Goal: Information Seeking & Learning: Find specific fact

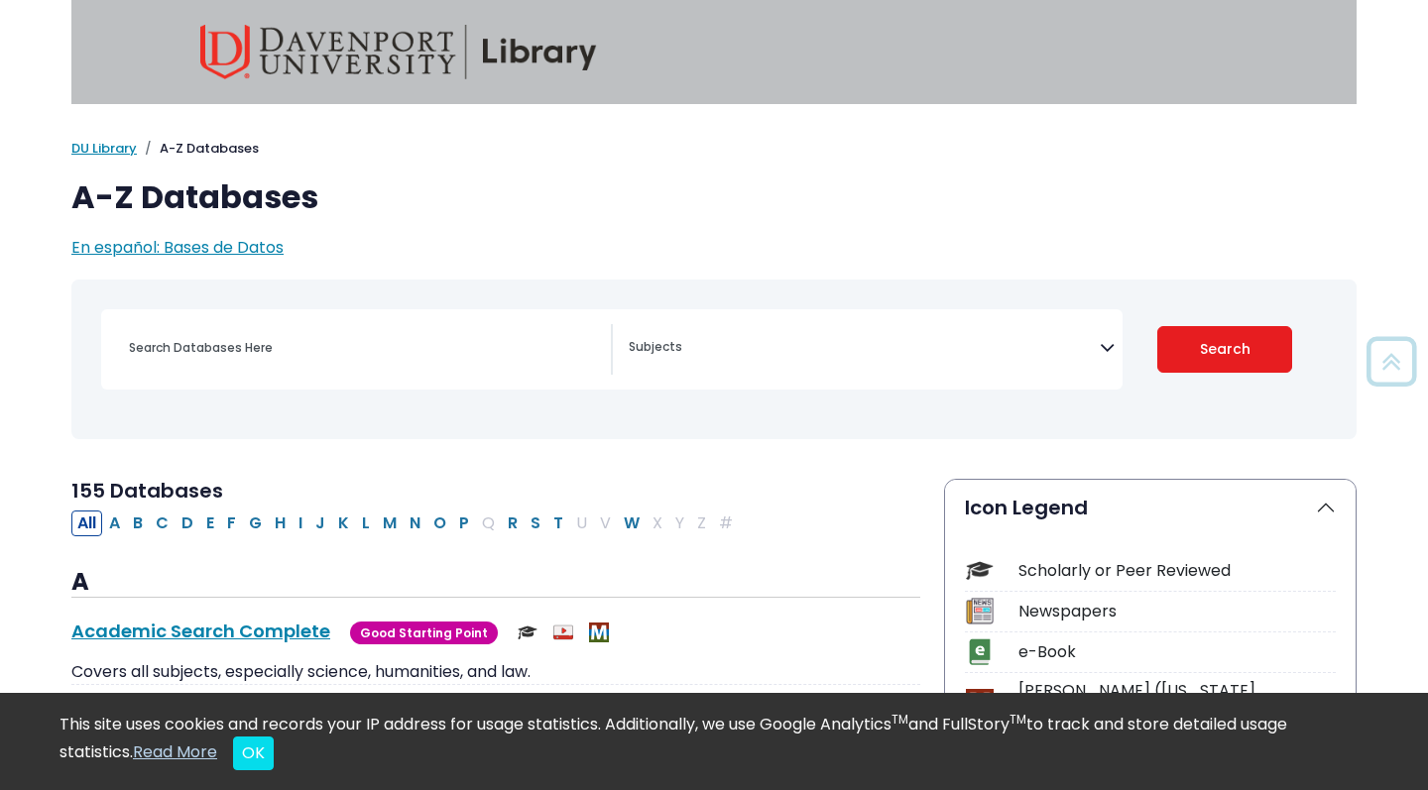
scroll to position [306, 0]
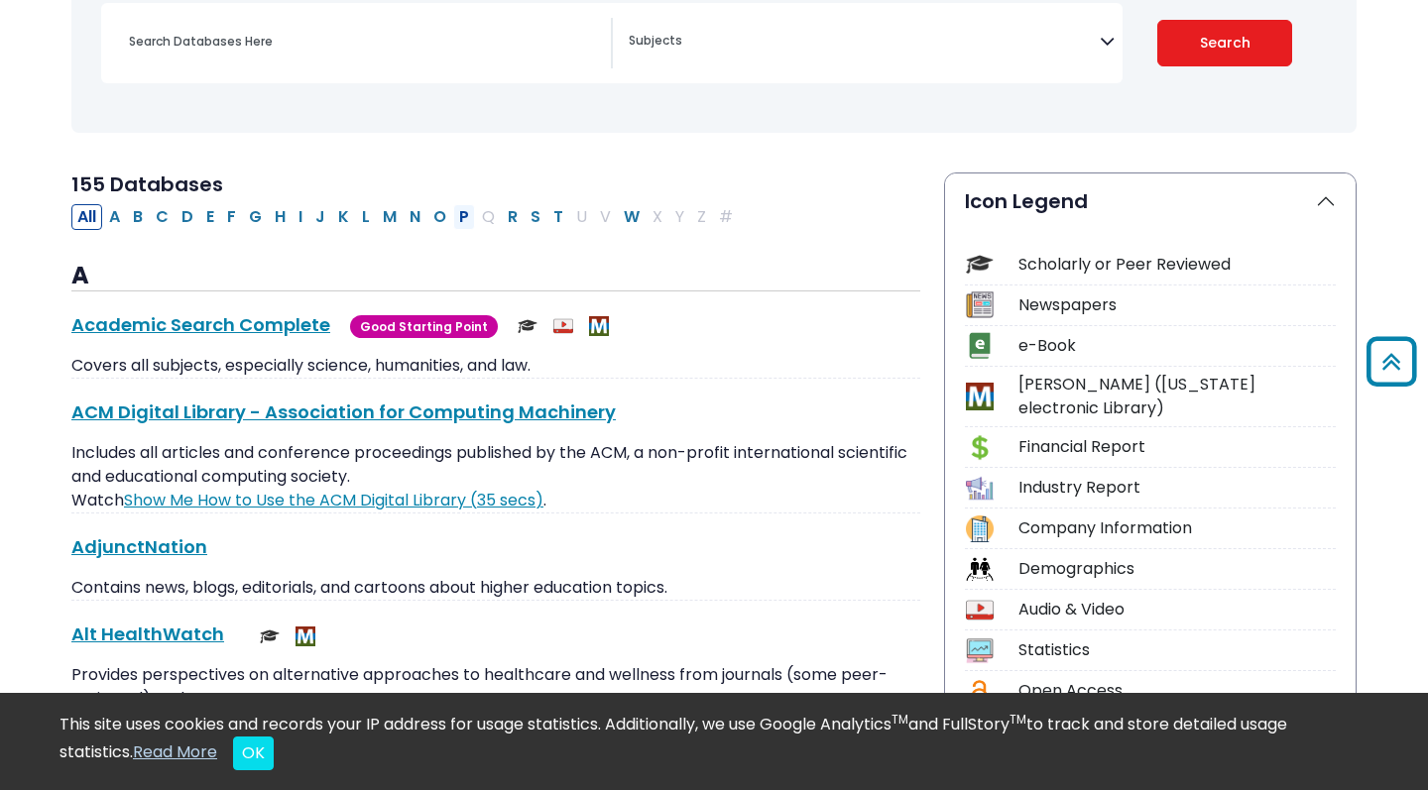
click at [458, 217] on button "P" at bounding box center [464, 217] width 22 height 26
select select "Database Subject Filter"
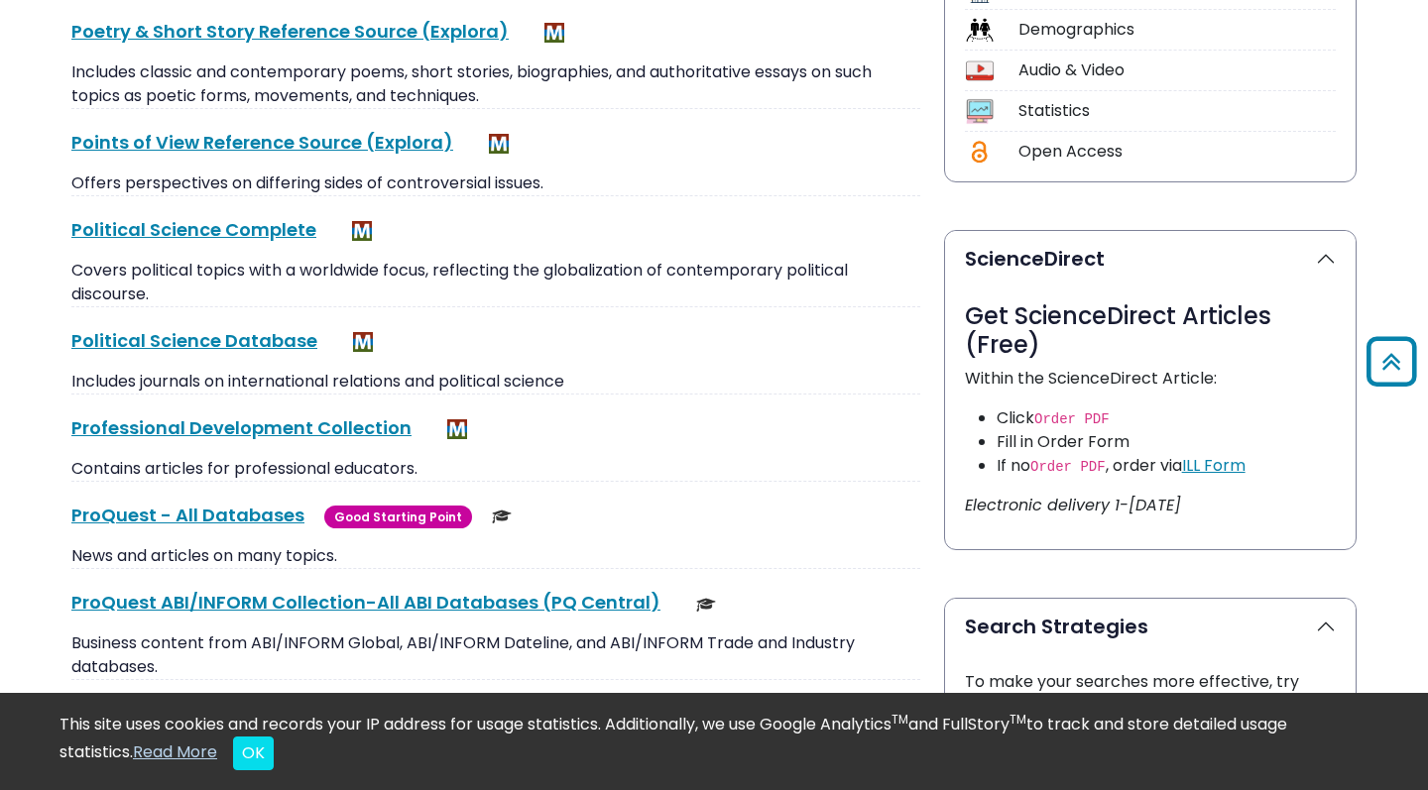
scroll to position [858, 0]
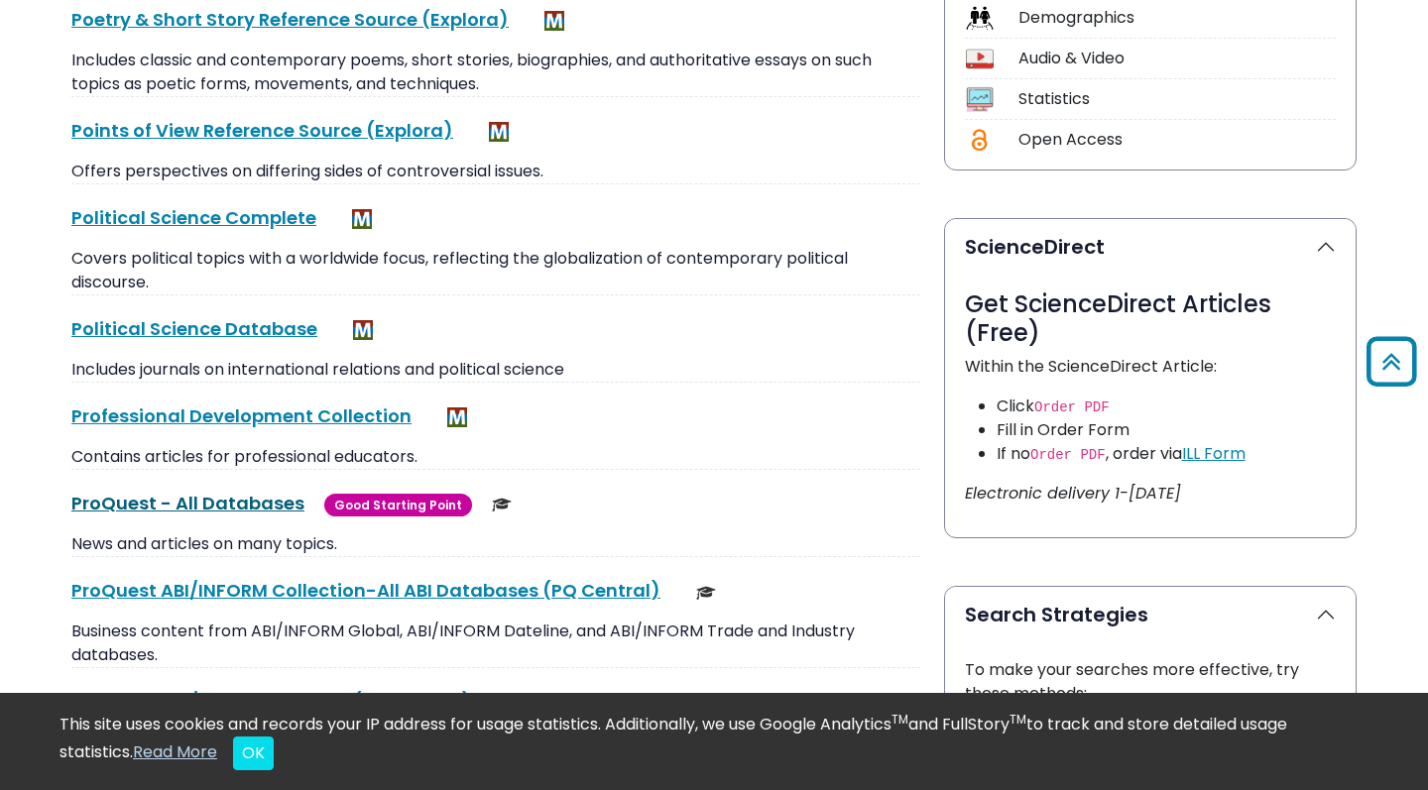
click at [251, 499] on link "ProQuest - All Databases This link opens in a new window" at bounding box center [187, 503] width 233 height 25
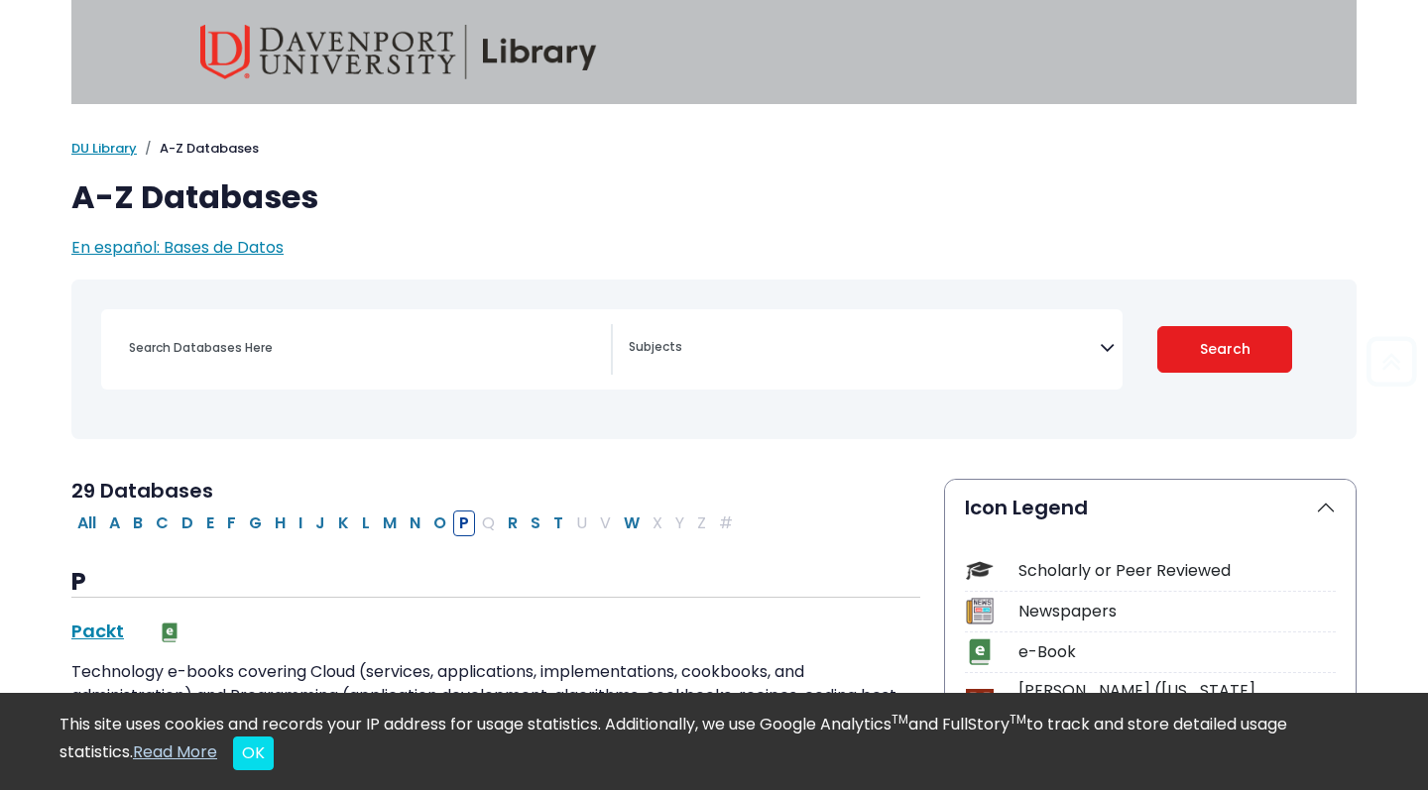
scroll to position [0, 0]
click at [455, 341] on input "Search database by title or keyword" at bounding box center [364, 347] width 494 height 29
paste input "[PERSON_NAME] & [PERSON_NAME] (2011). Positive Illusions of Social Competence i…"
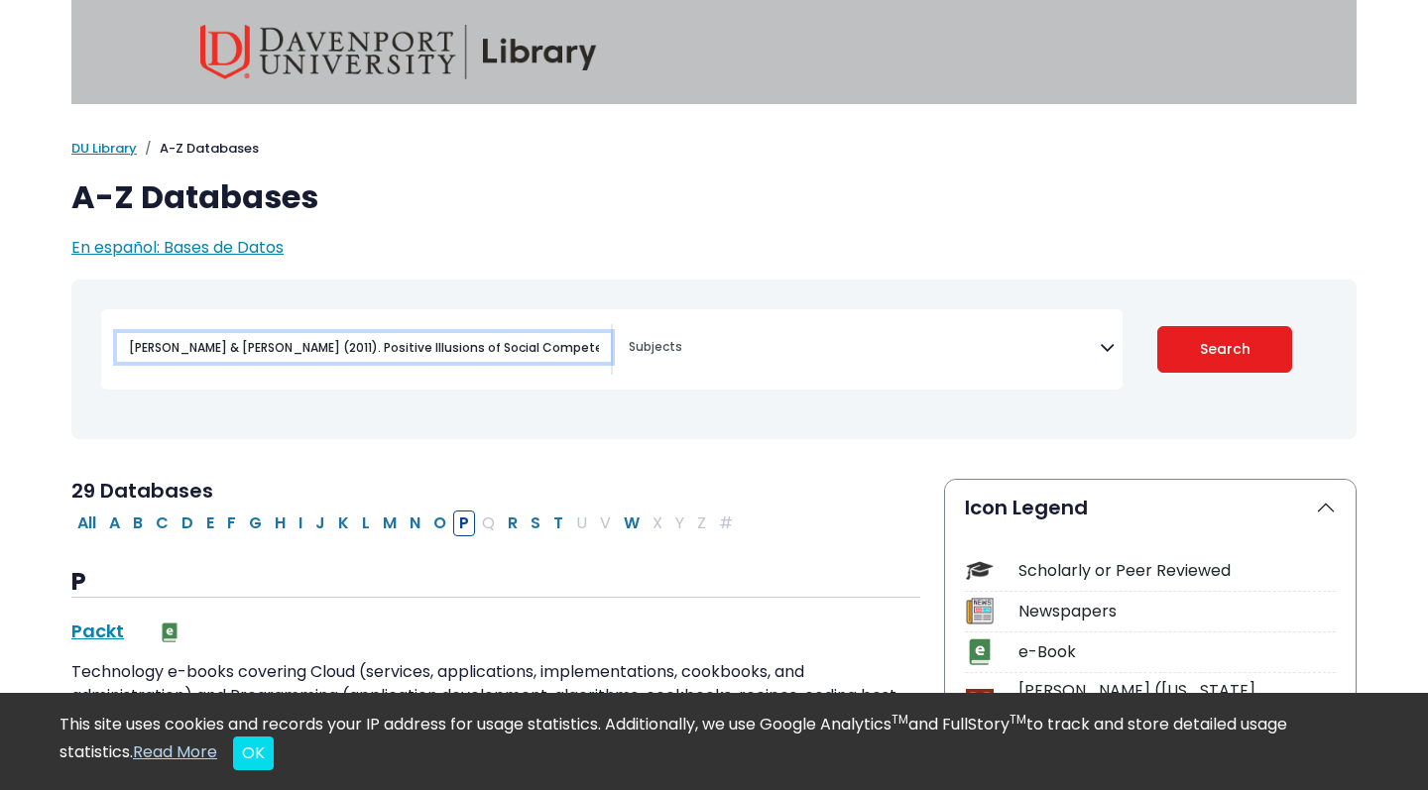
type input "[PERSON_NAME] & [PERSON_NAME] (2011). Positive Illusions of Social Competence i…"
click at [1224, 348] on button "Search" at bounding box center [1225, 349] width 136 height 47
select select "Database Subject Filter"
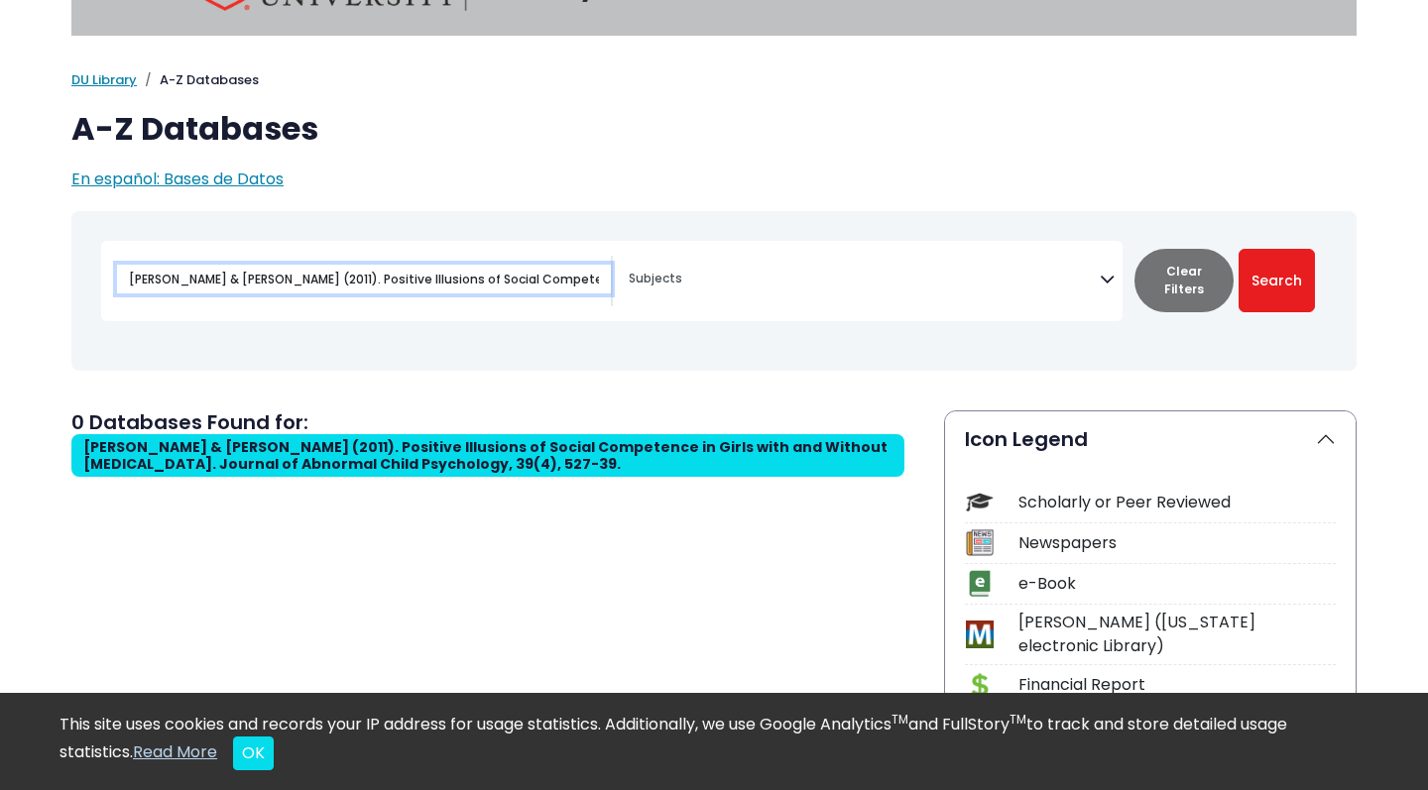
scroll to position [121, 0]
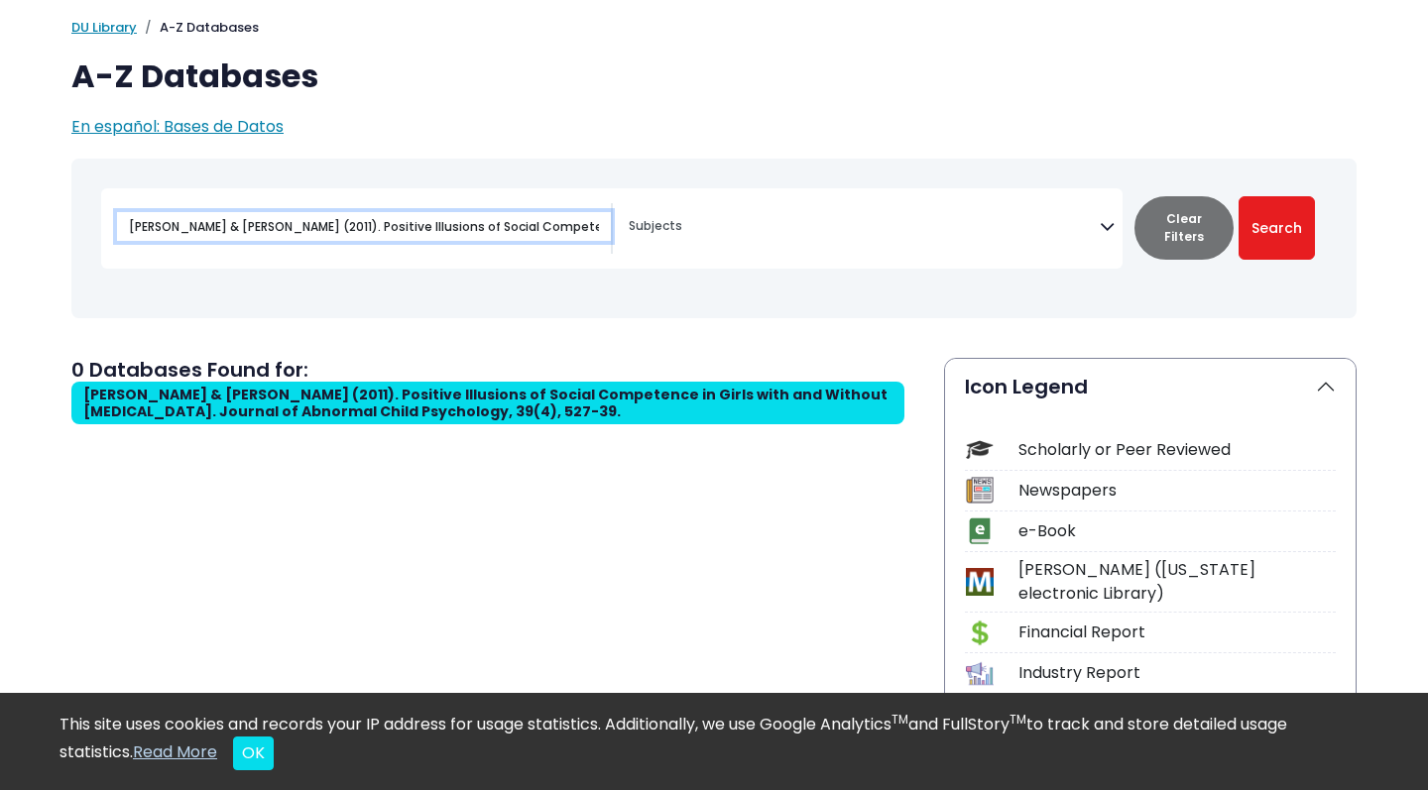
click at [429, 217] on input "[PERSON_NAME] & [PERSON_NAME] (2011). Positive Illusions of Social Competence i…" at bounding box center [364, 226] width 494 height 29
select select "Database Subject Filter"
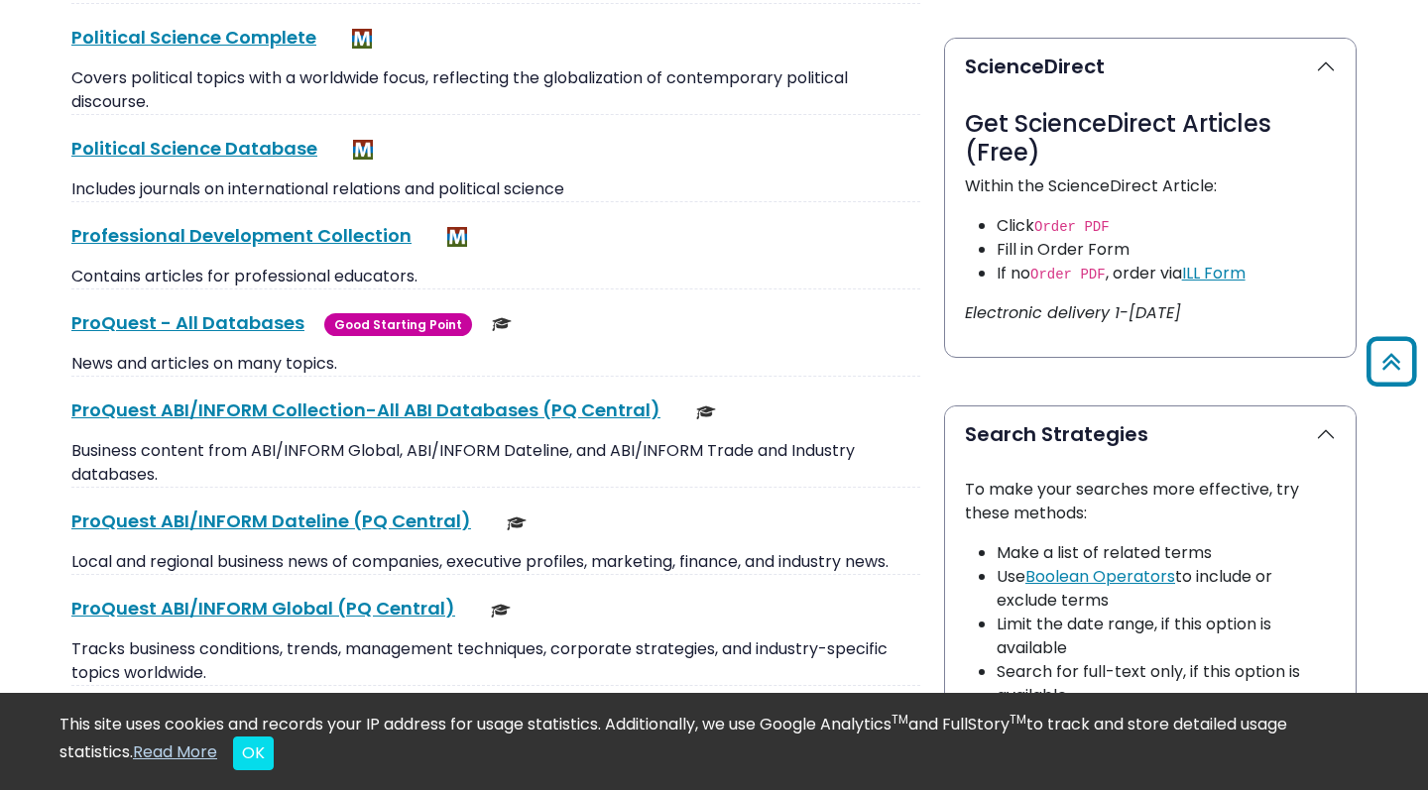
scroll to position [1049, 0]
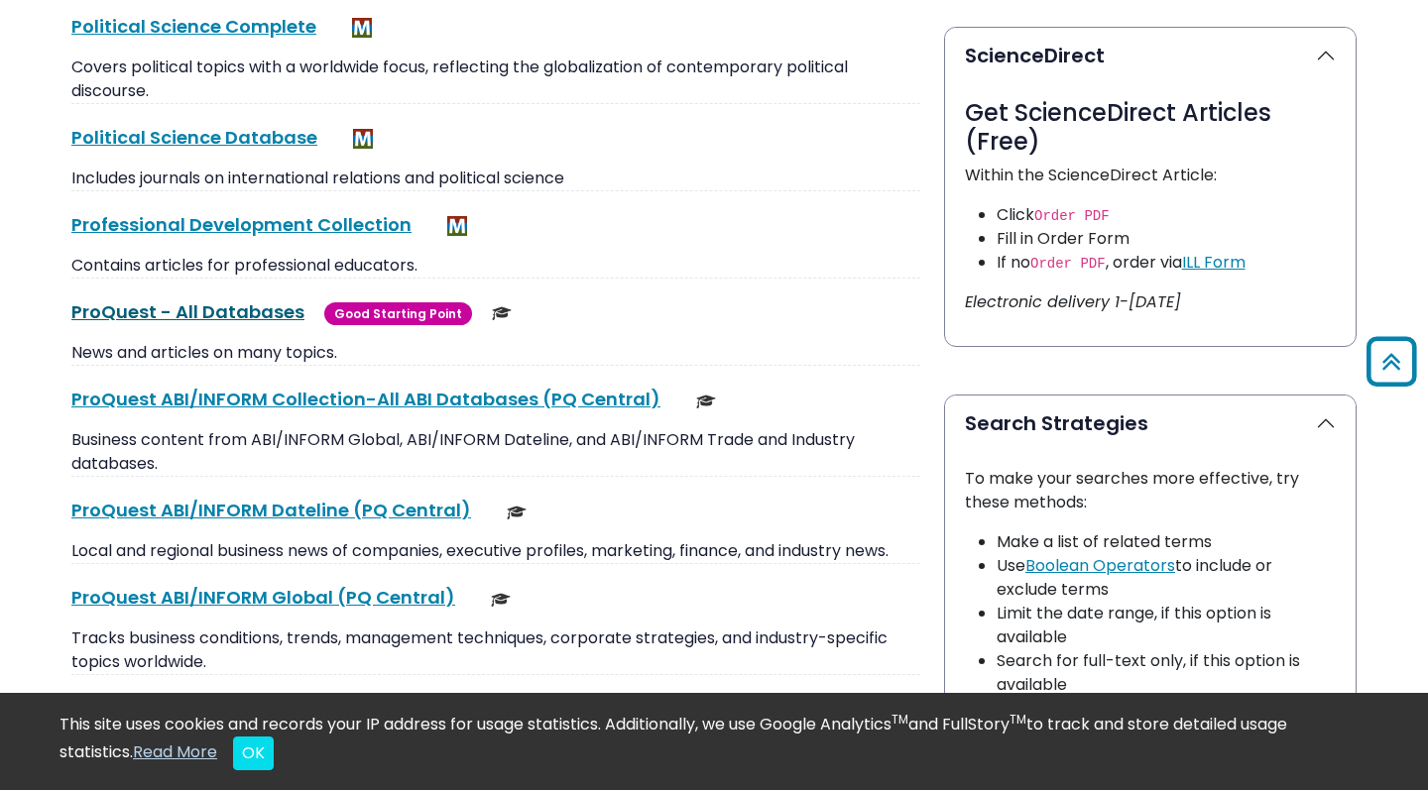
click at [271, 312] on link "ProQuest - All Databases This link opens in a new window" at bounding box center [187, 311] width 233 height 25
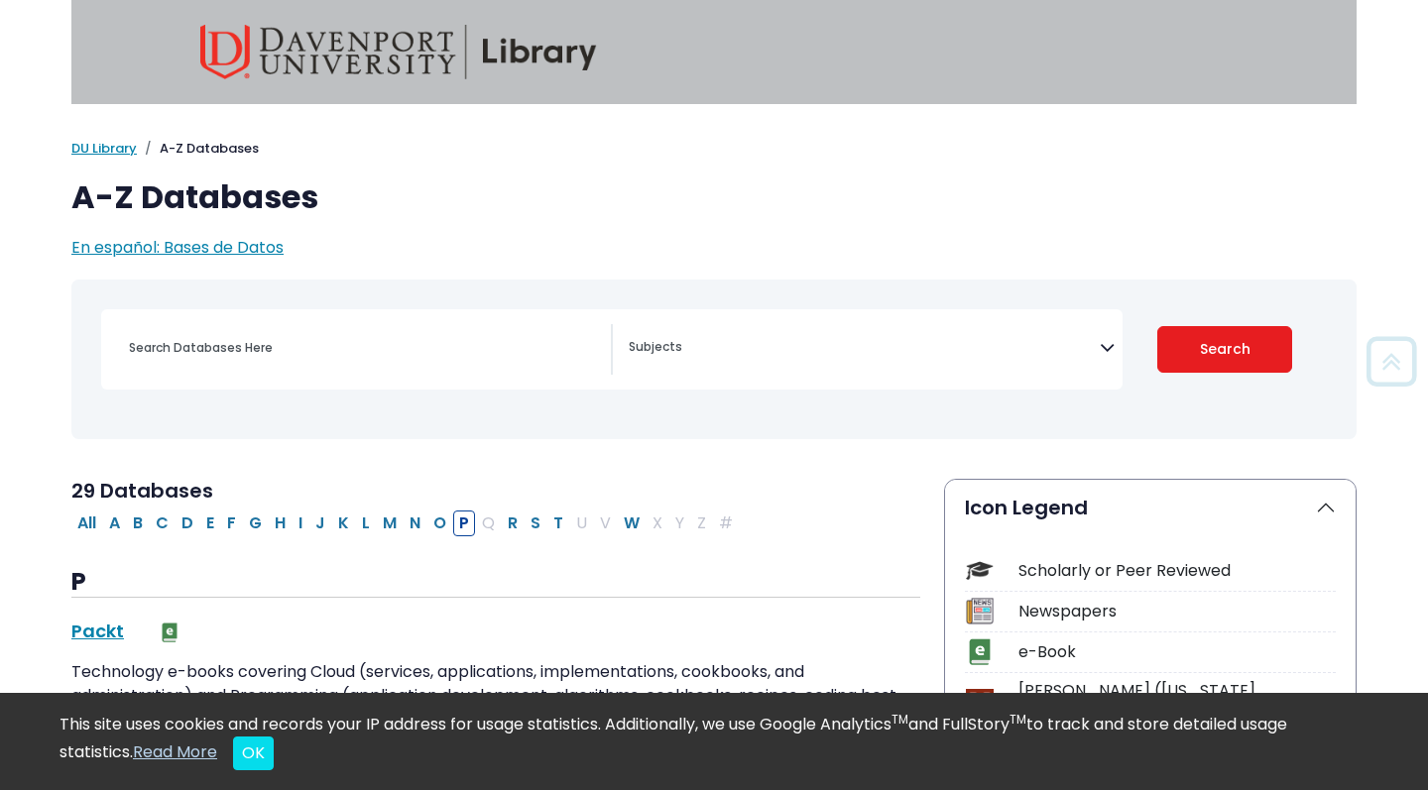
scroll to position [0, 0]
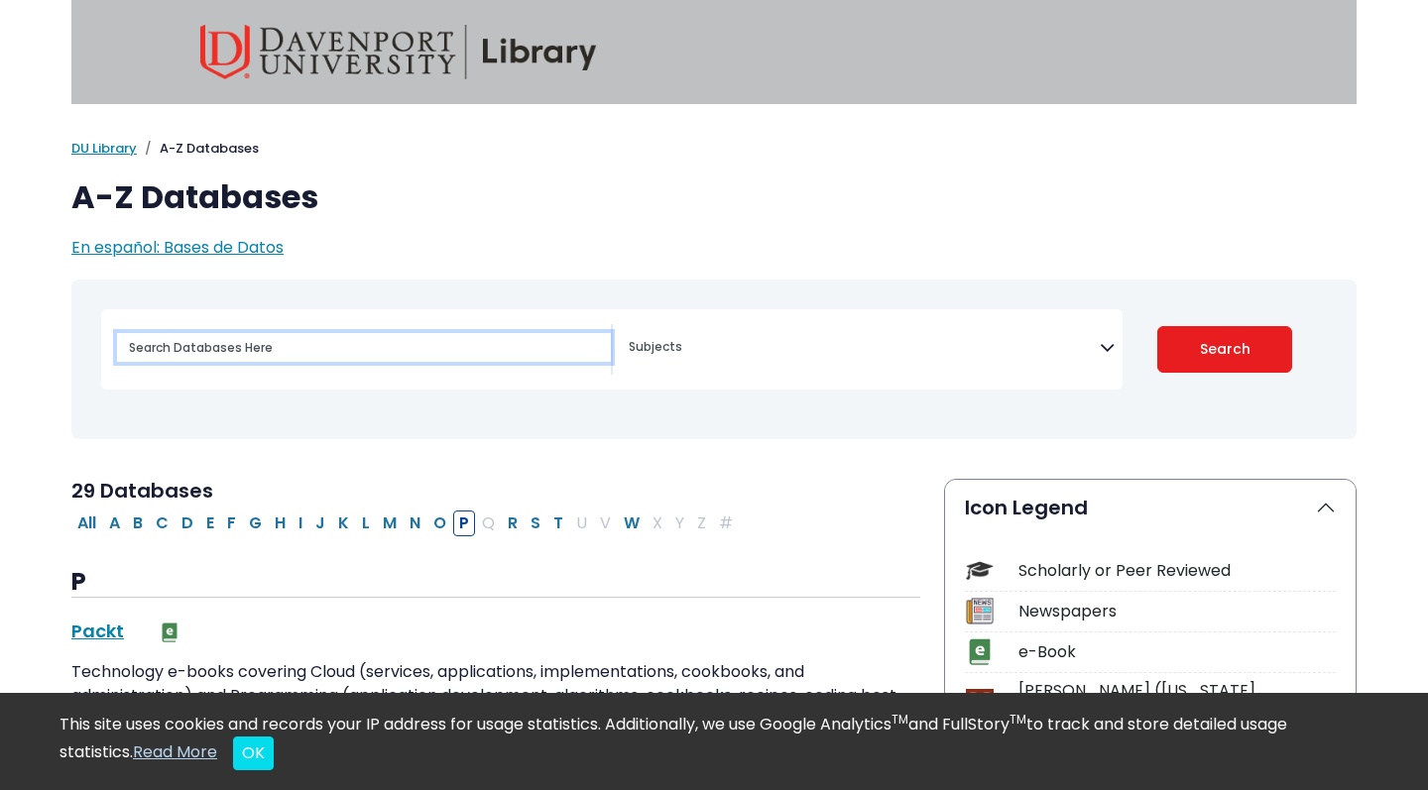
click at [457, 348] on input "Search database by title or keyword" at bounding box center [364, 347] width 494 height 29
paste input "Why More Boys Than Girls With [MEDICAL_DATA] Receive Treatment: A Study of Dutc…"
type input "Why More Boys Than Girls With [MEDICAL_DATA] Receive Treatment: A Study of Dutc…"
click at [1224, 348] on button "Search" at bounding box center [1225, 349] width 136 height 47
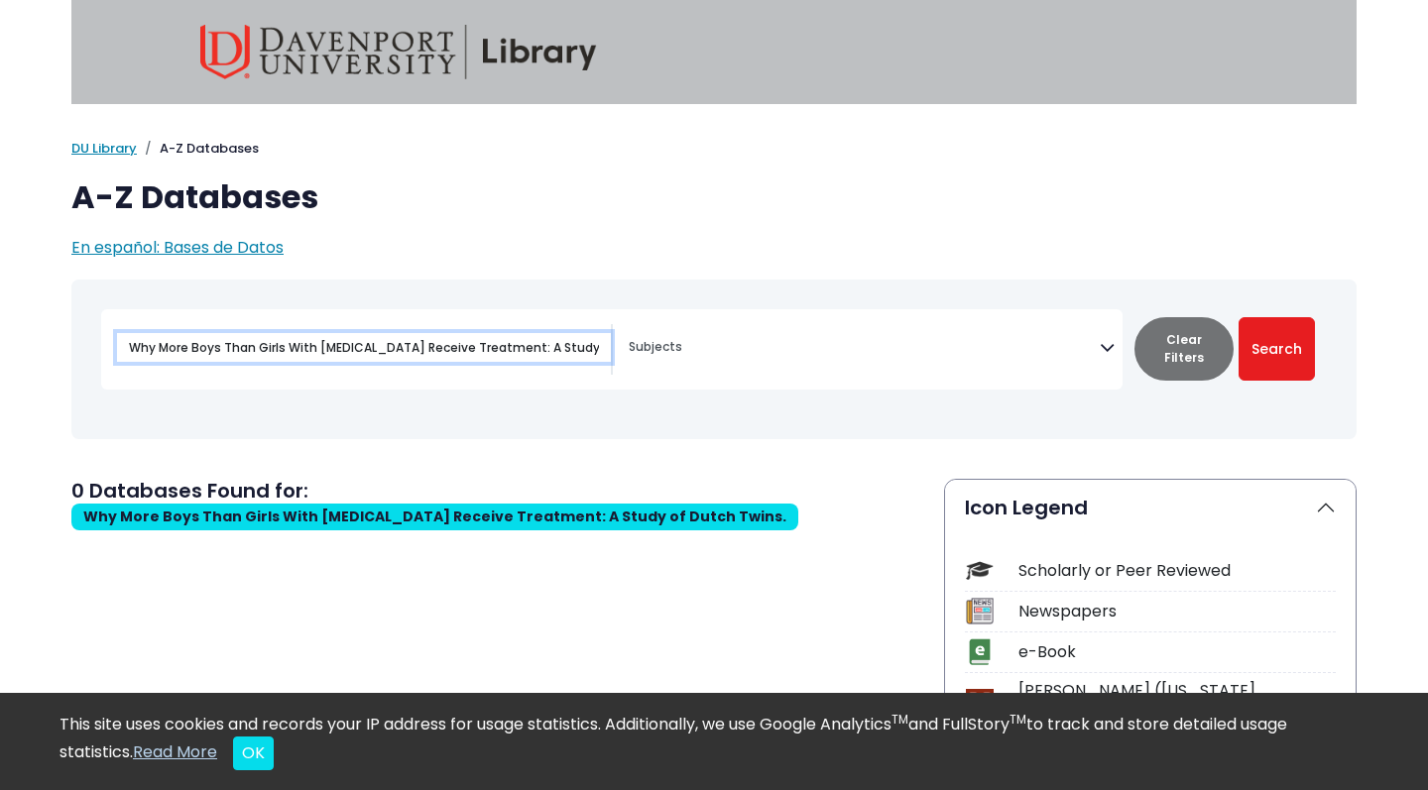
select select "Database Subject Filter"
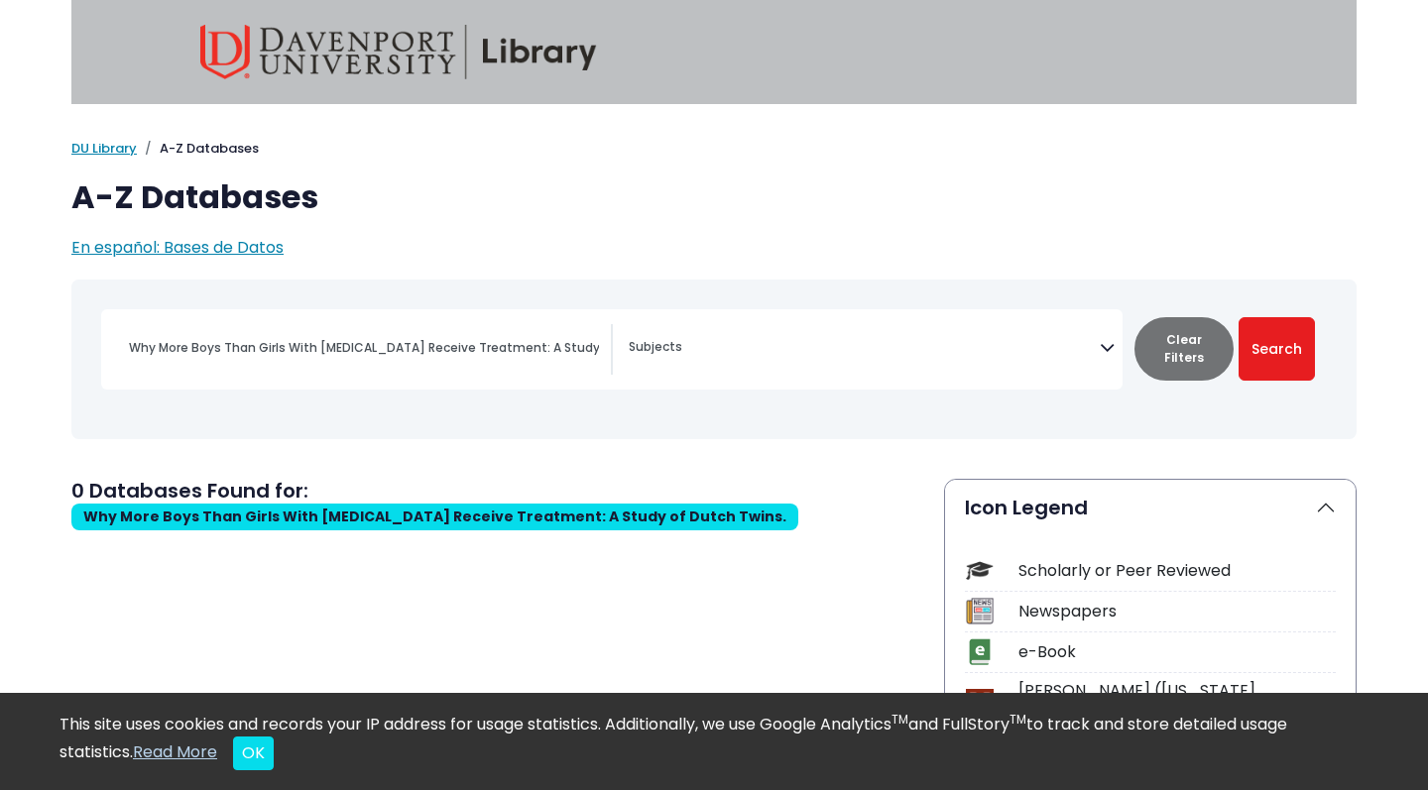
click at [382, 517] on span "Why More Boys Than Girls With [MEDICAL_DATA] Receive Treatment: A Study of Dutc…" at bounding box center [434, 517] width 703 height 20
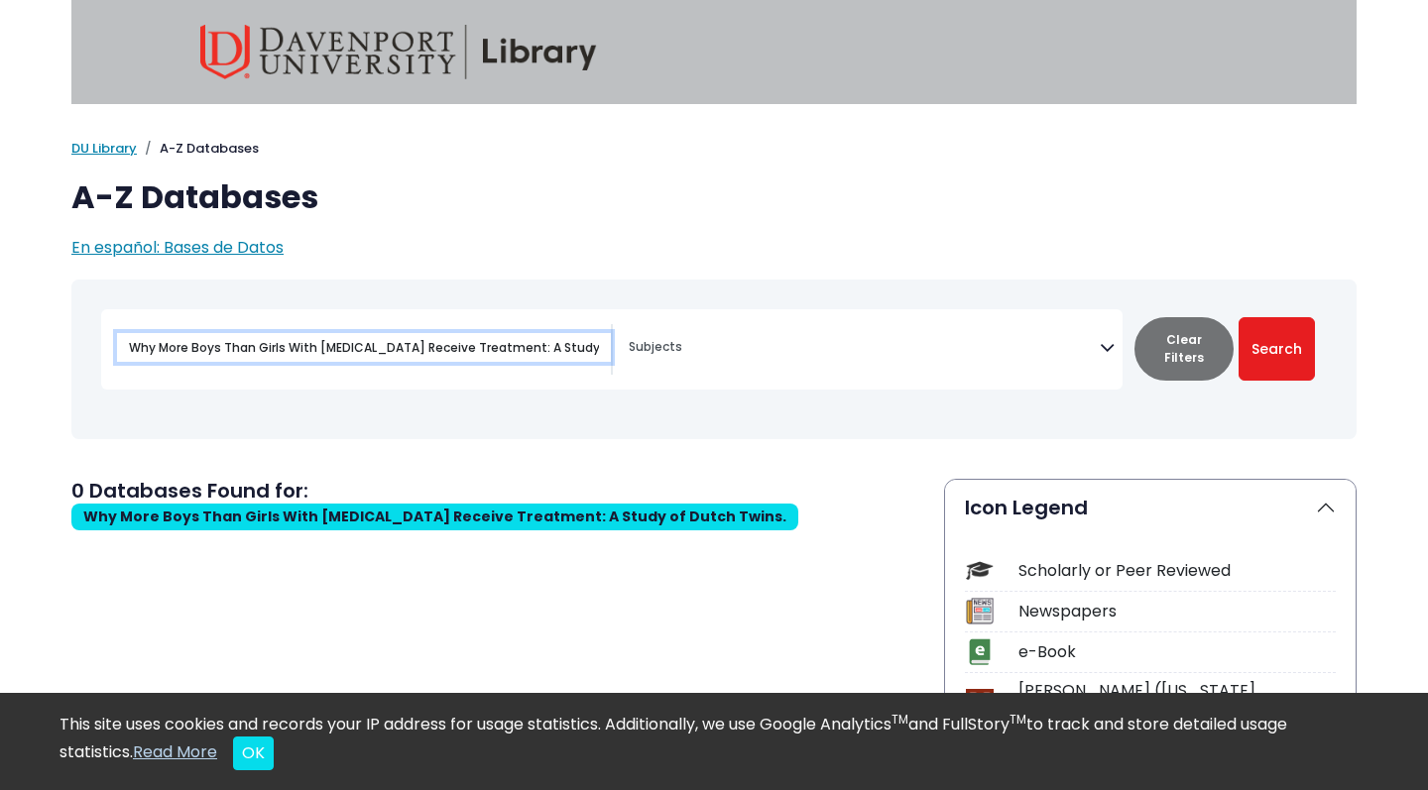
click at [519, 350] on input "Why More Boys Than Girls With [MEDICAL_DATA] Receive Treatment: A Study of Dutc…" at bounding box center [364, 347] width 494 height 29
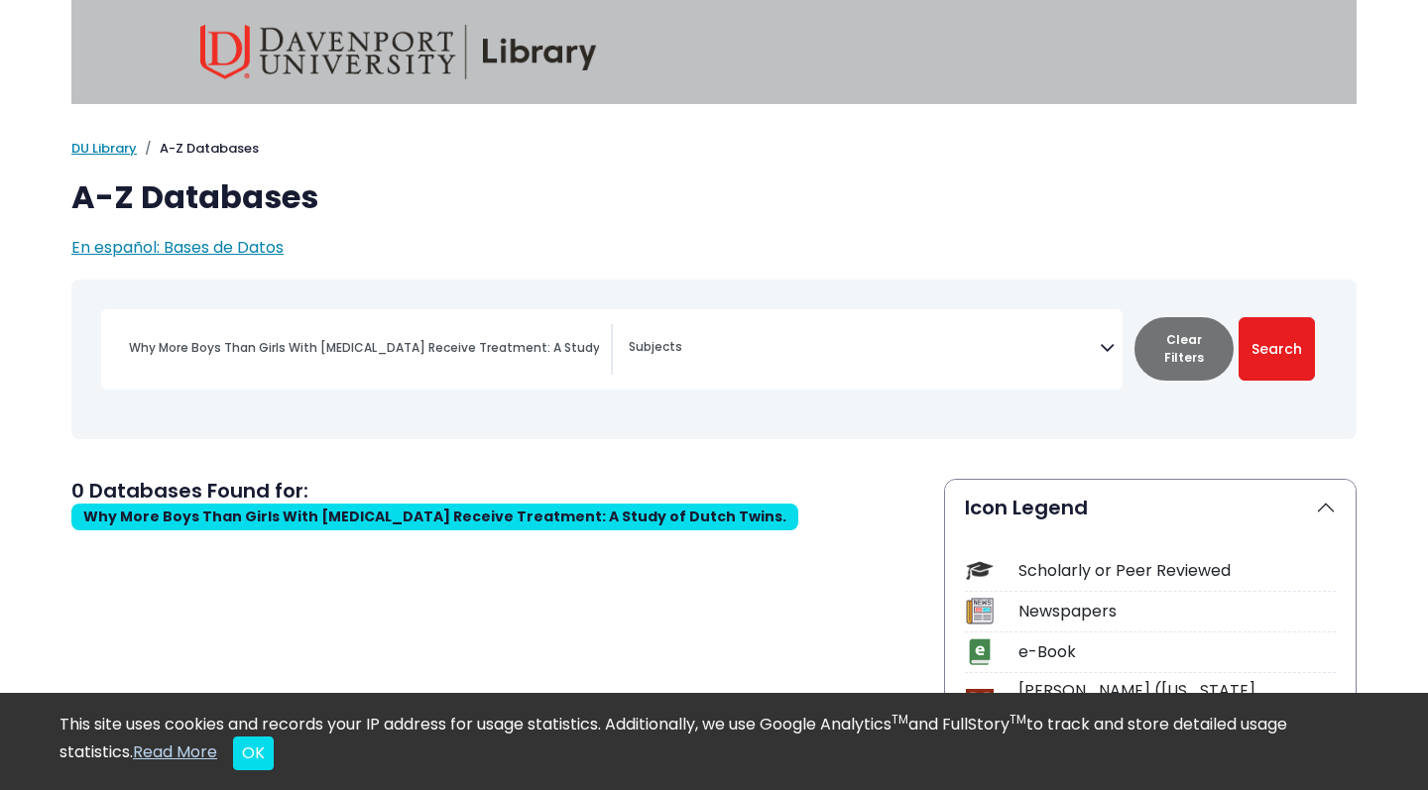
click at [1203, 348] on button "Clear Filters" at bounding box center [1183, 348] width 99 height 63
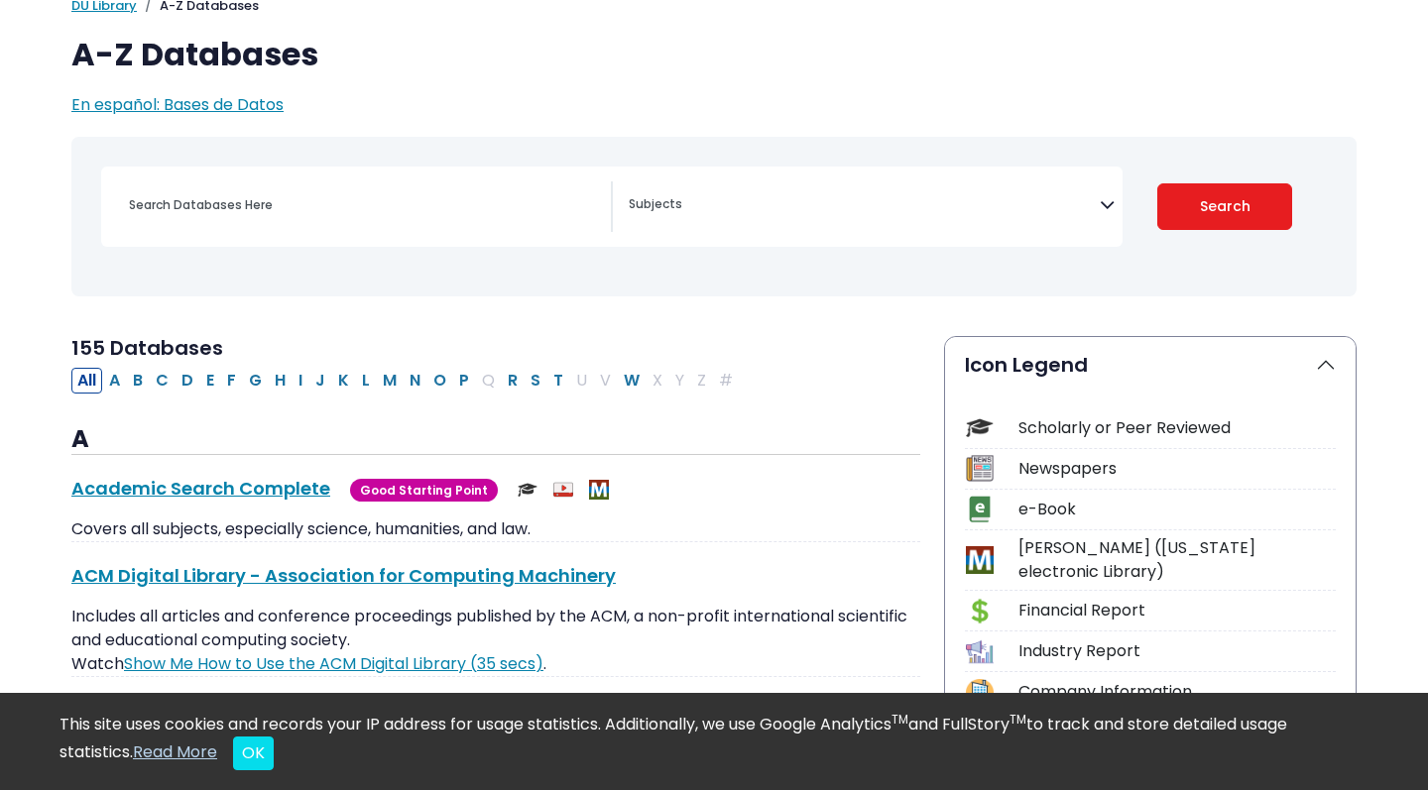
scroll to position [162, 0]
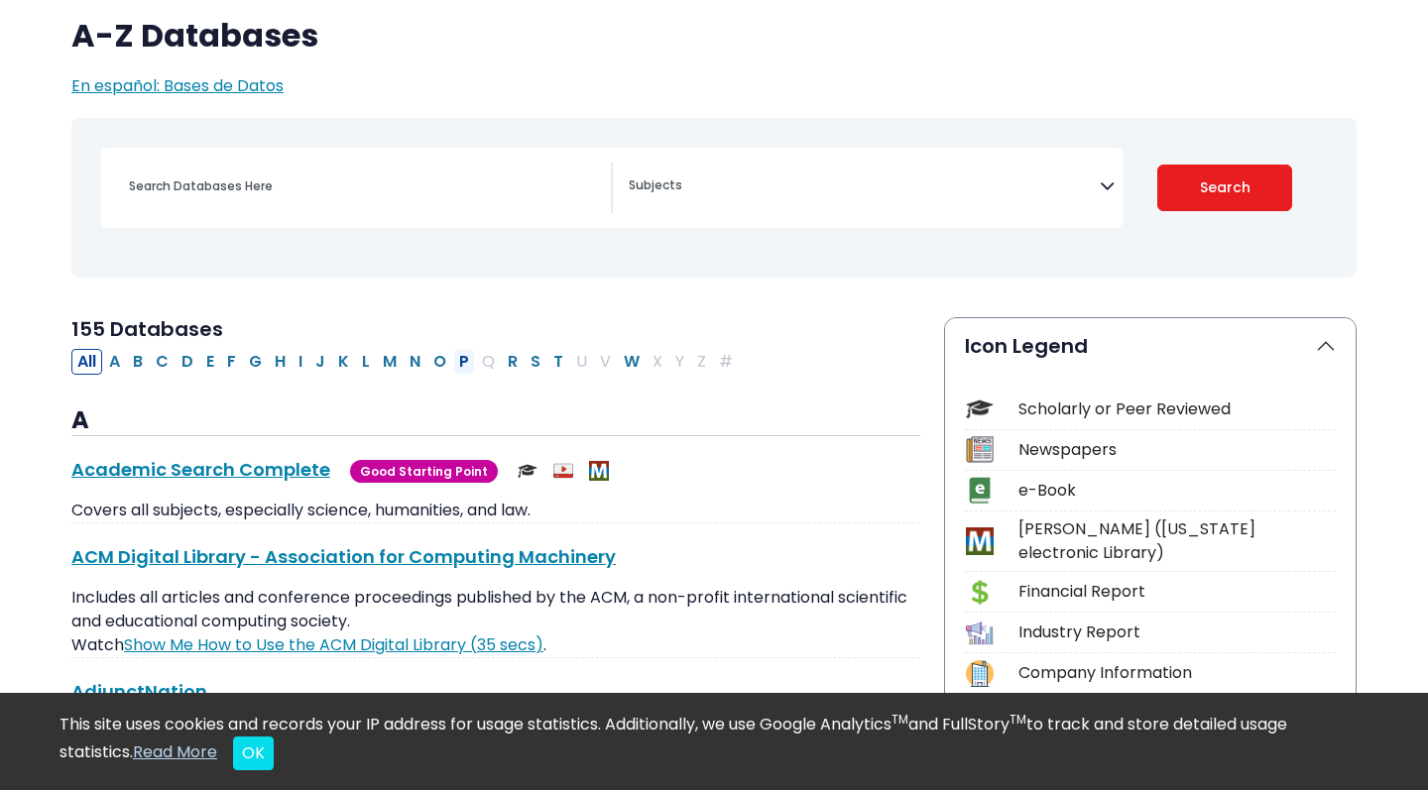
click at [467, 359] on button "P" at bounding box center [464, 362] width 22 height 26
select select "Database Subject Filter"
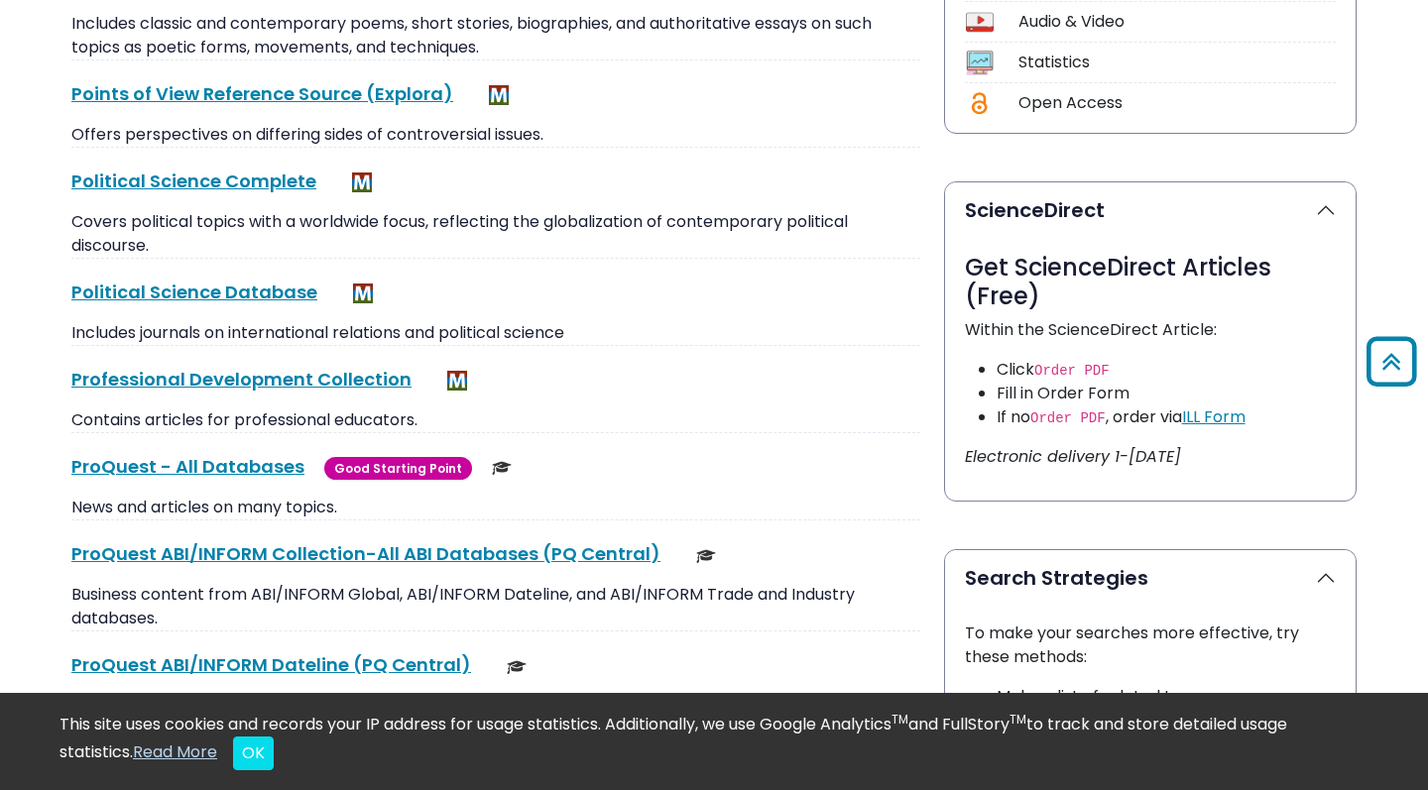
scroll to position [908, 0]
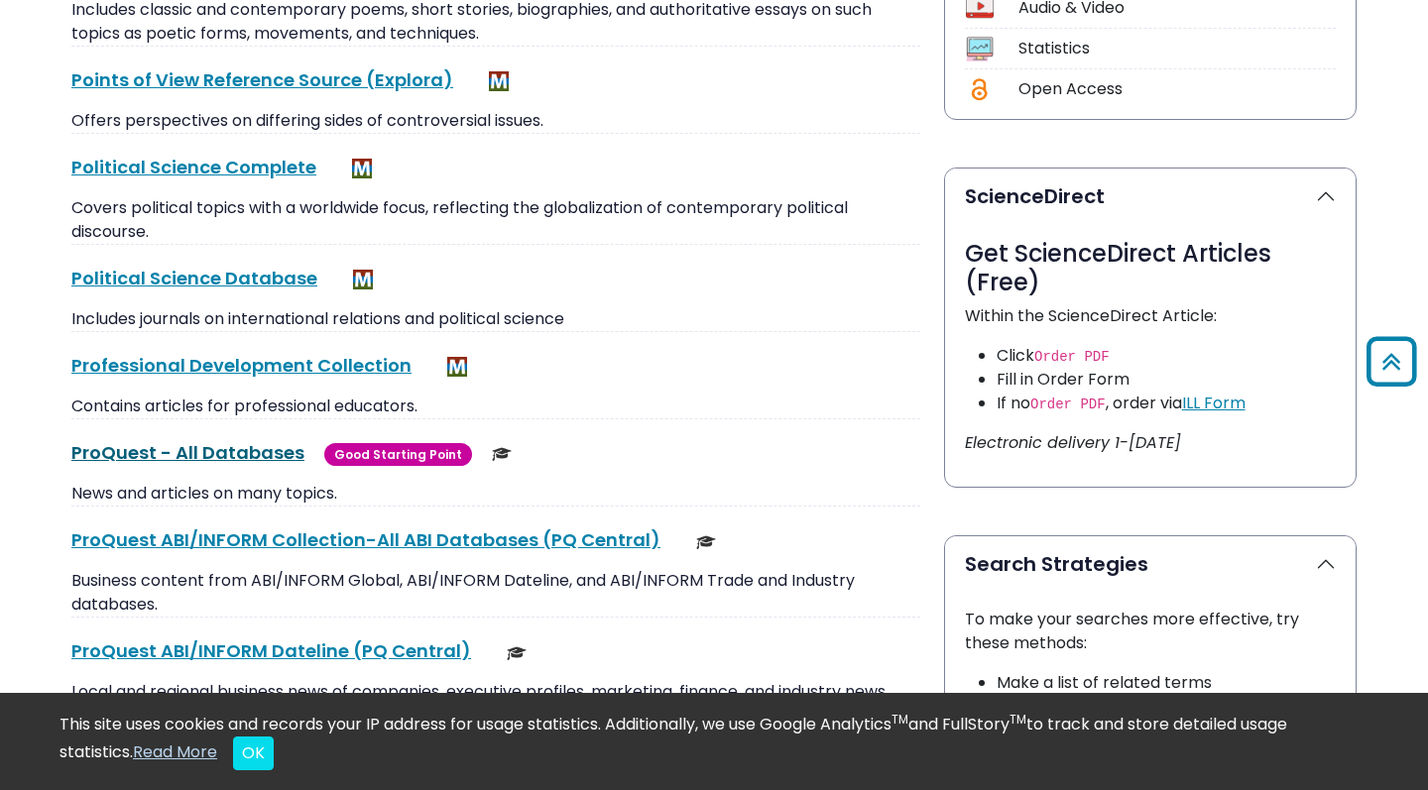
click at [230, 447] on link "ProQuest - All Databases This link opens in a new window" at bounding box center [187, 452] width 233 height 25
